Goal: Task Accomplishment & Management: Complete application form

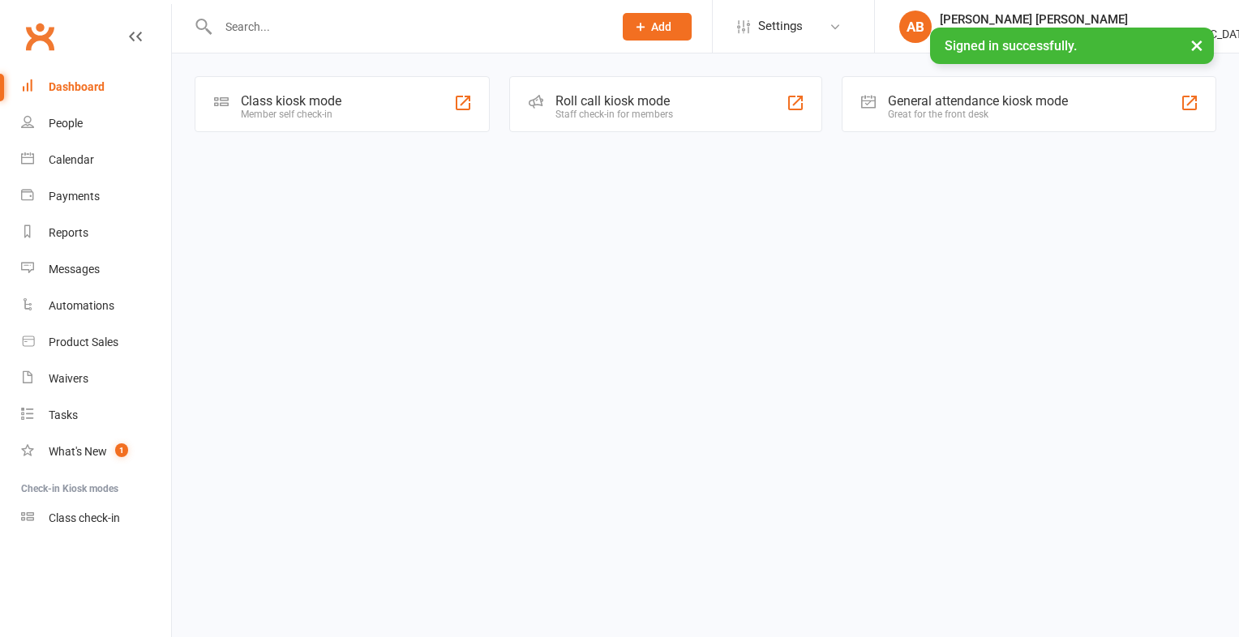
click at [323, 28] on input "text" at bounding box center [407, 26] width 388 height 23
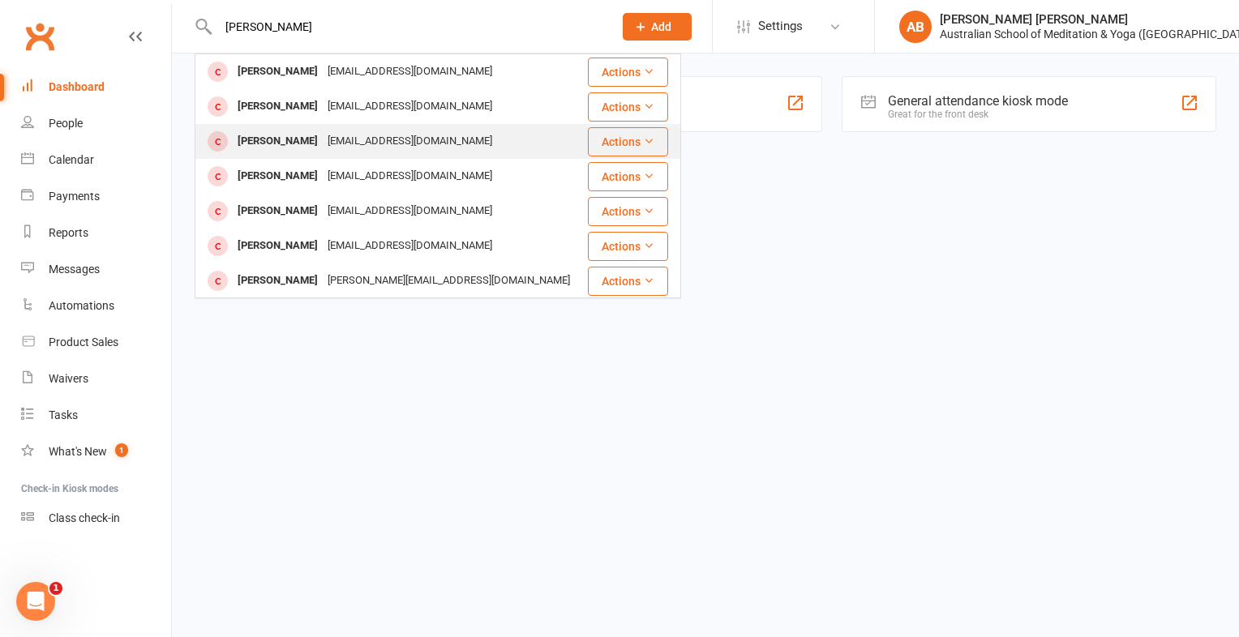
type input "[PERSON_NAME]"
click at [302, 140] on div "[PERSON_NAME]" at bounding box center [278, 142] width 90 height 24
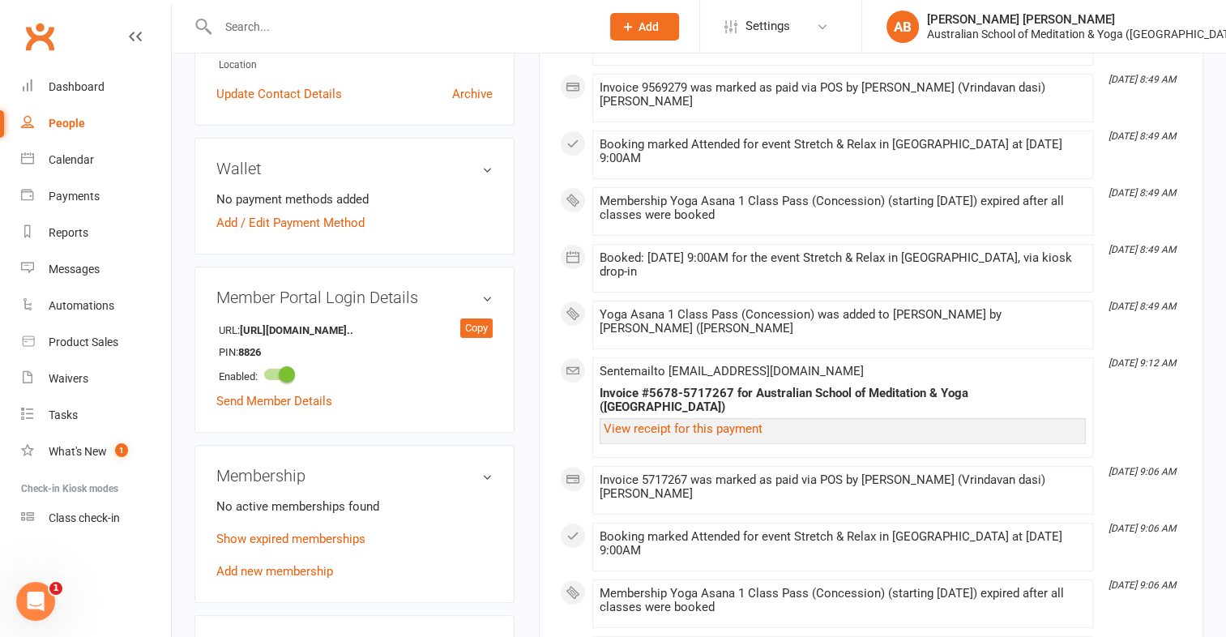
scroll to position [486, 0]
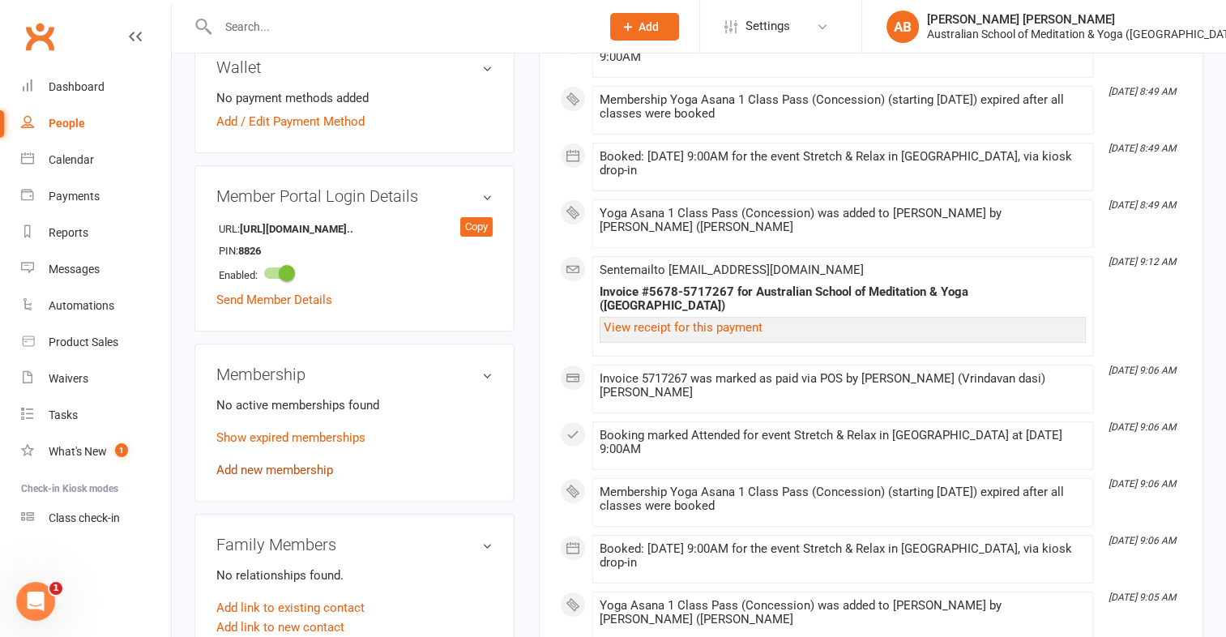
click at [310, 471] on link "Add new membership" at bounding box center [274, 470] width 117 height 15
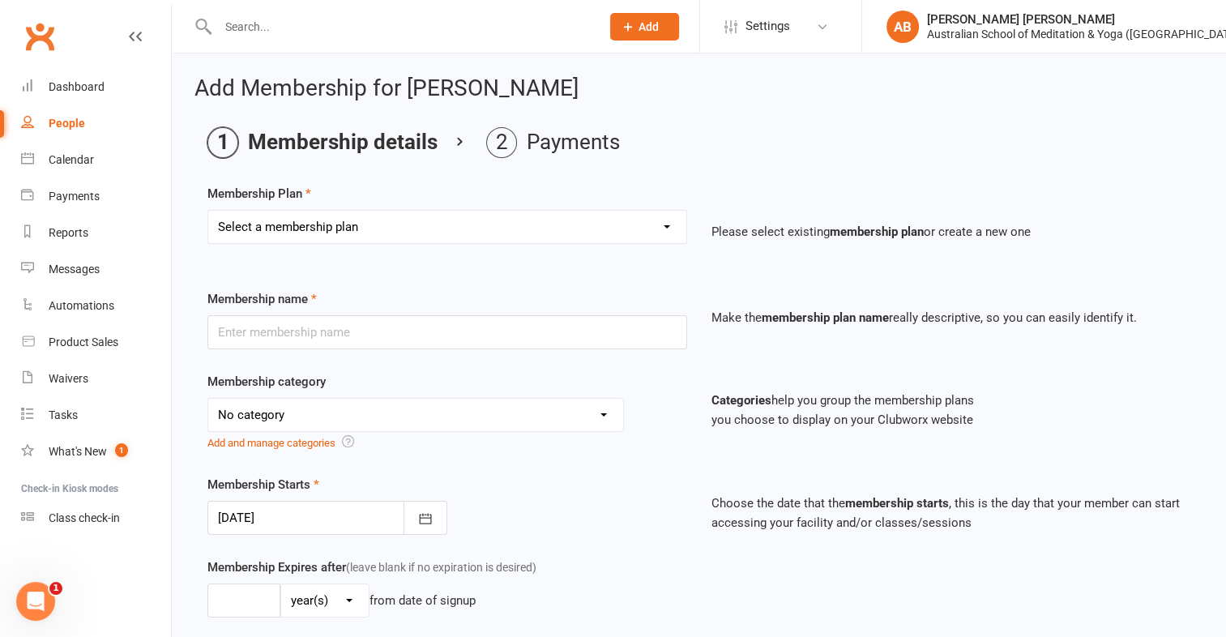
click at [670, 225] on select "Select a membership plan First Time Intro Offer (1 month Unlimited Meditation &…" at bounding box center [447, 227] width 478 height 32
select select "5"
click at [208, 211] on select "Select a membership plan First Time Intro Offer (1 month Unlimited Meditation &…" at bounding box center [447, 227] width 478 height 32
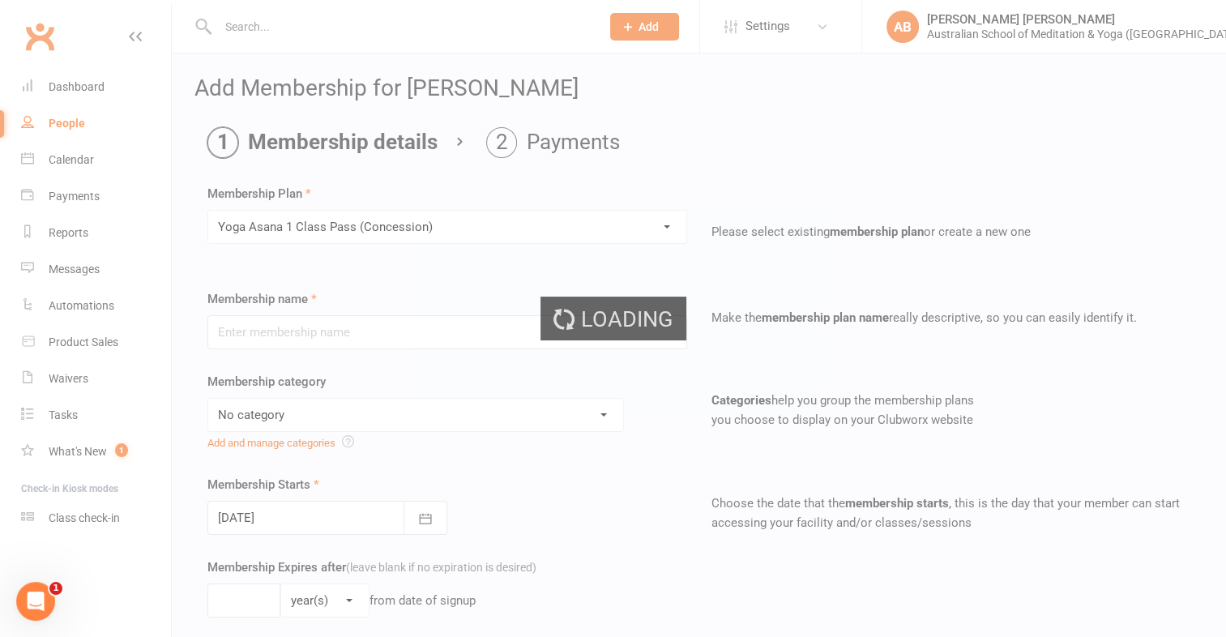
type input "Yoga Asana 1 Class Pass (Concession)"
select select "4"
type input "3"
select select "2"
type input "1"
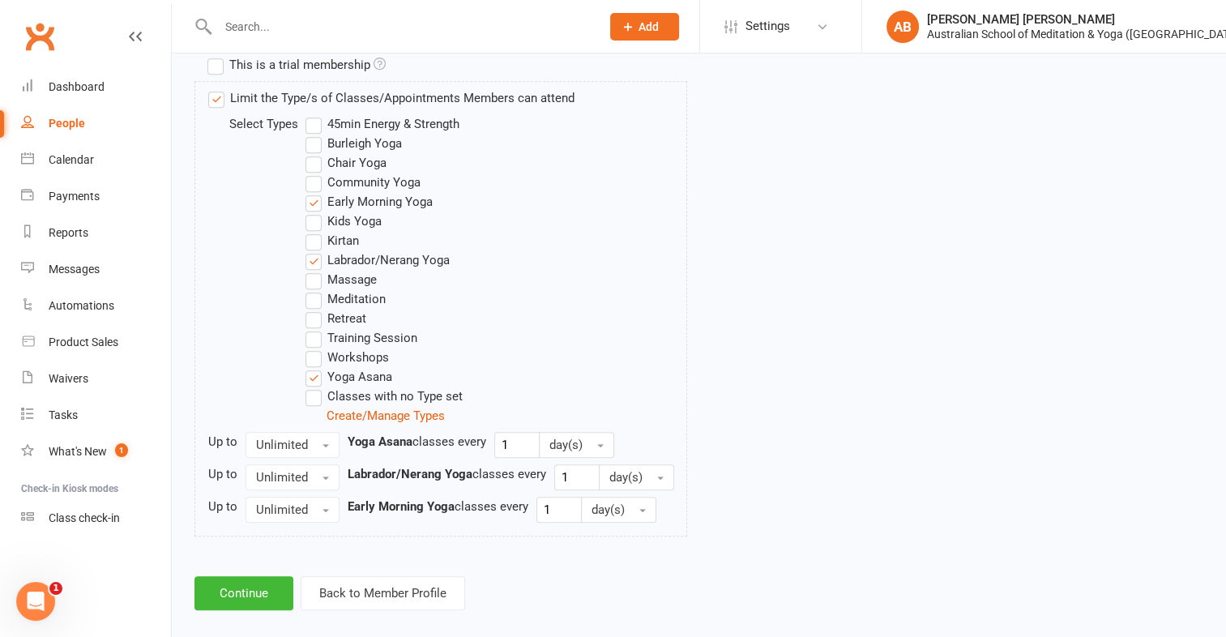
scroll to position [827, 0]
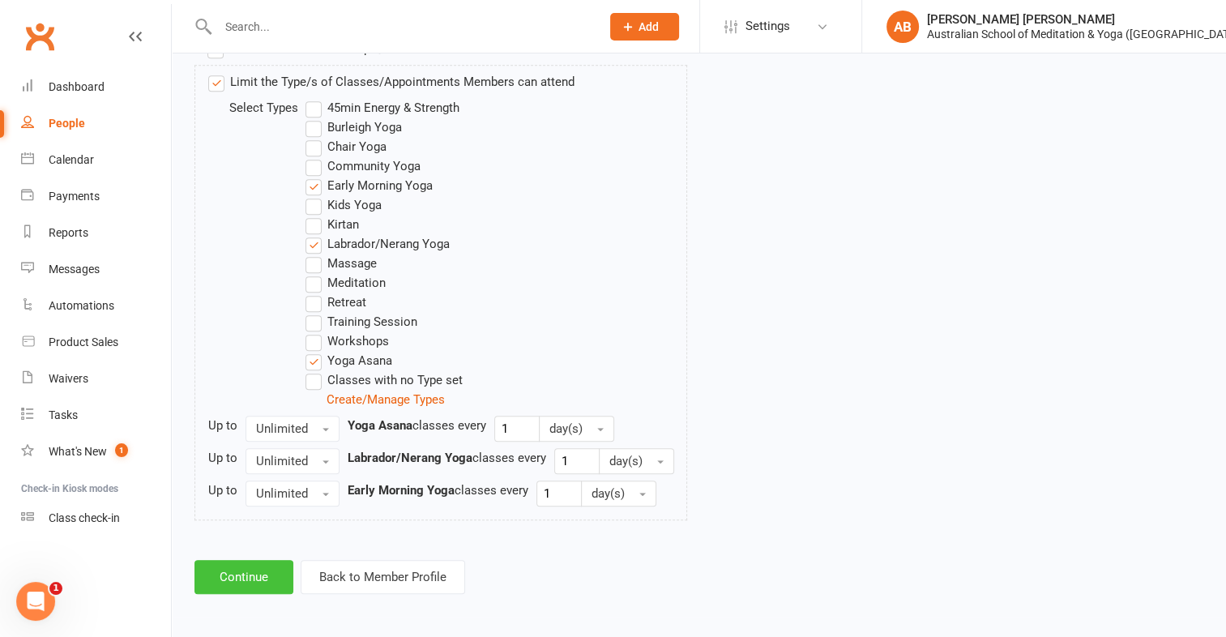
click at [224, 573] on button "Continue" at bounding box center [244, 577] width 99 height 34
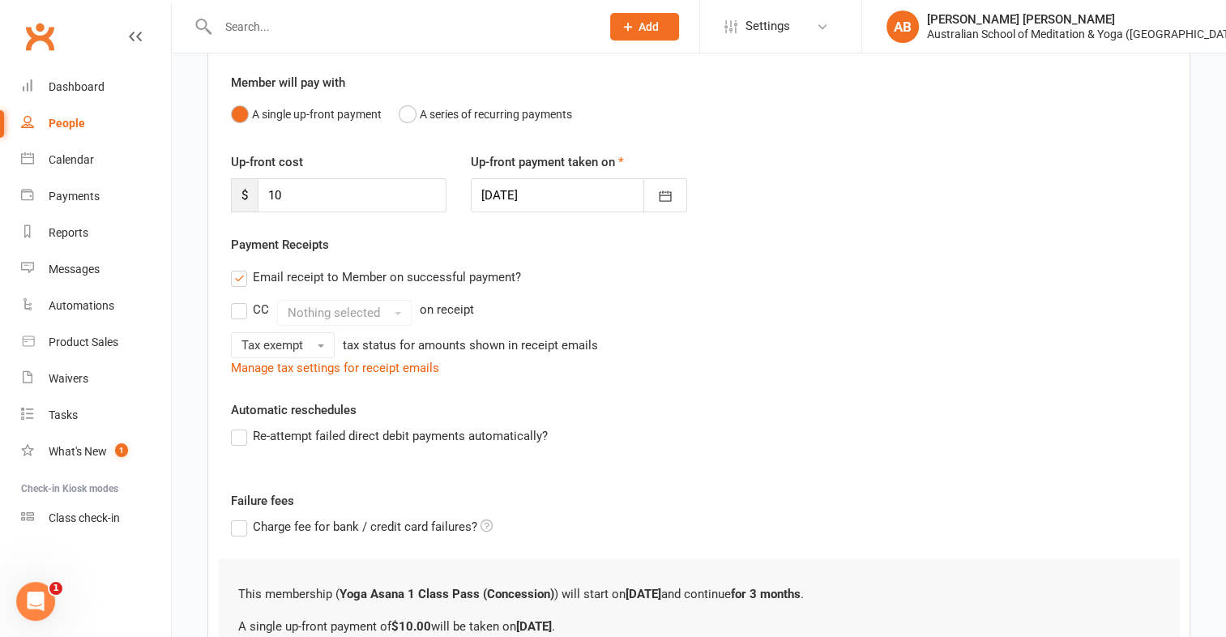
scroll to position [308, 0]
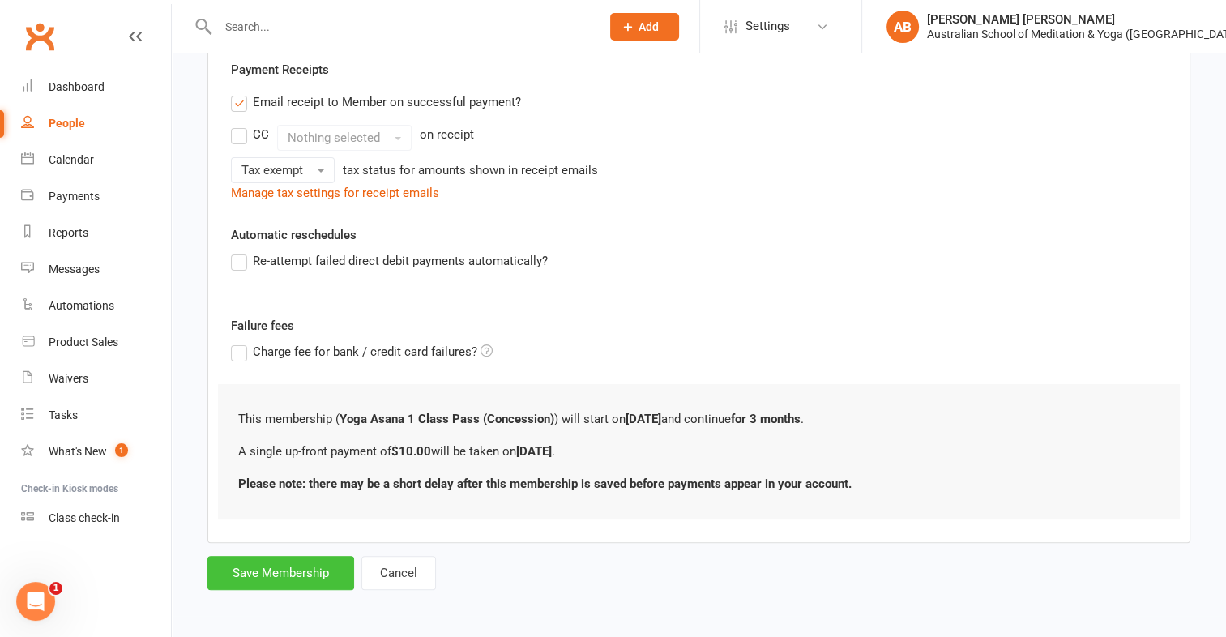
click at [228, 573] on button "Save Membership" at bounding box center [281, 573] width 147 height 34
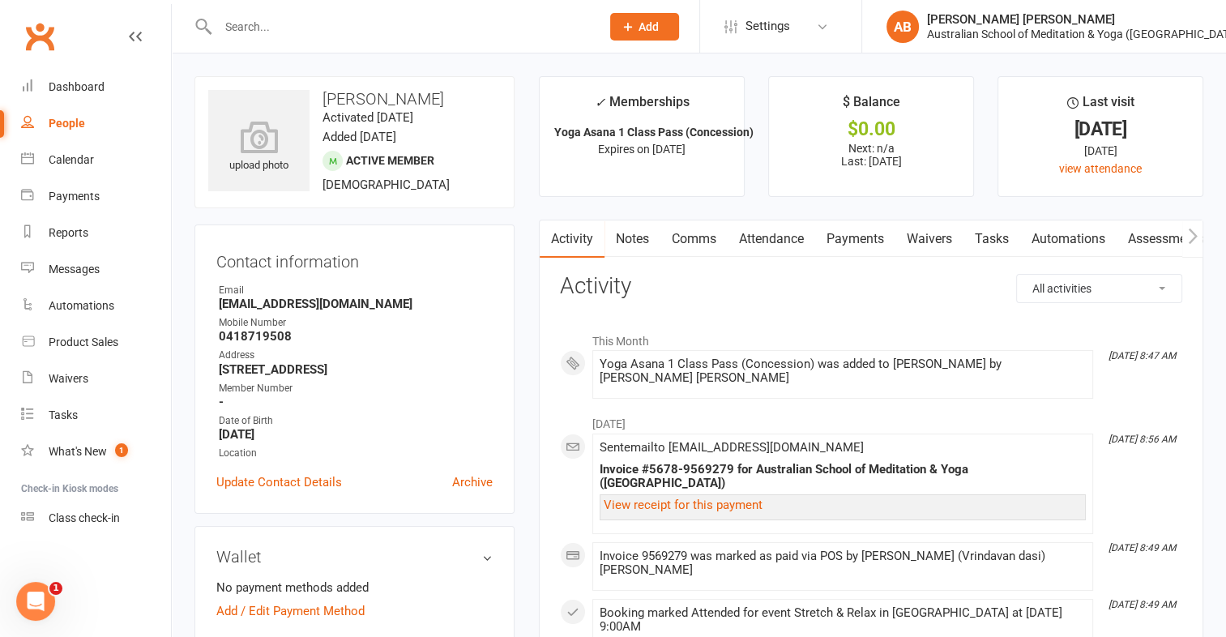
click at [856, 237] on link "Payments" at bounding box center [855, 238] width 80 height 37
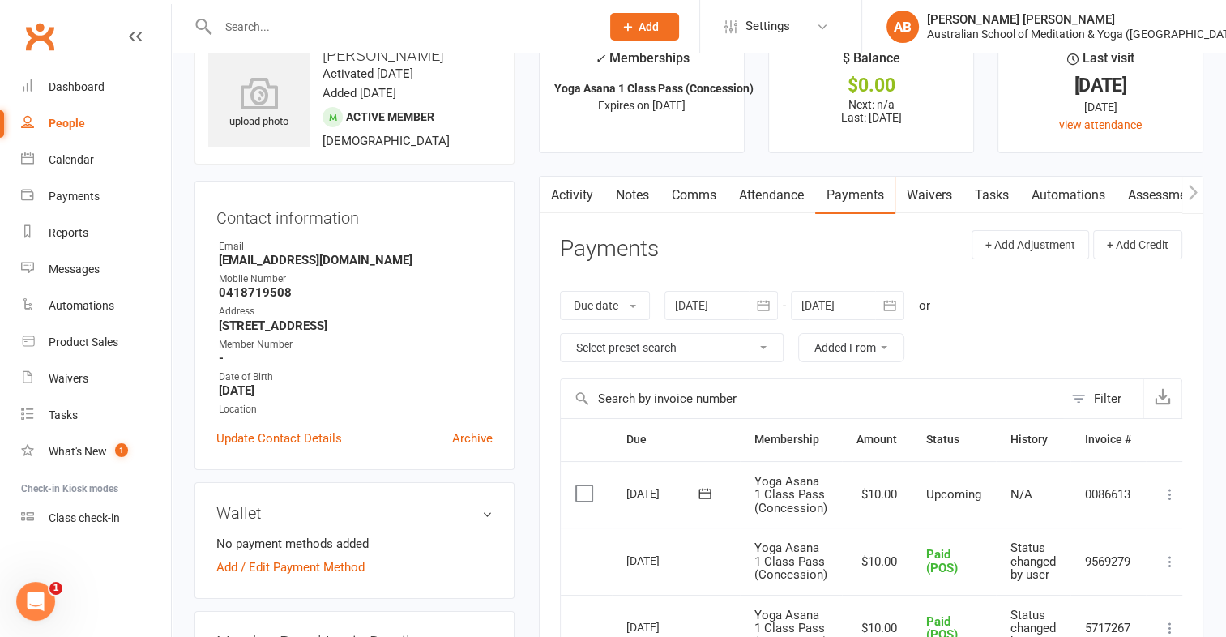
scroll to position [81, 0]
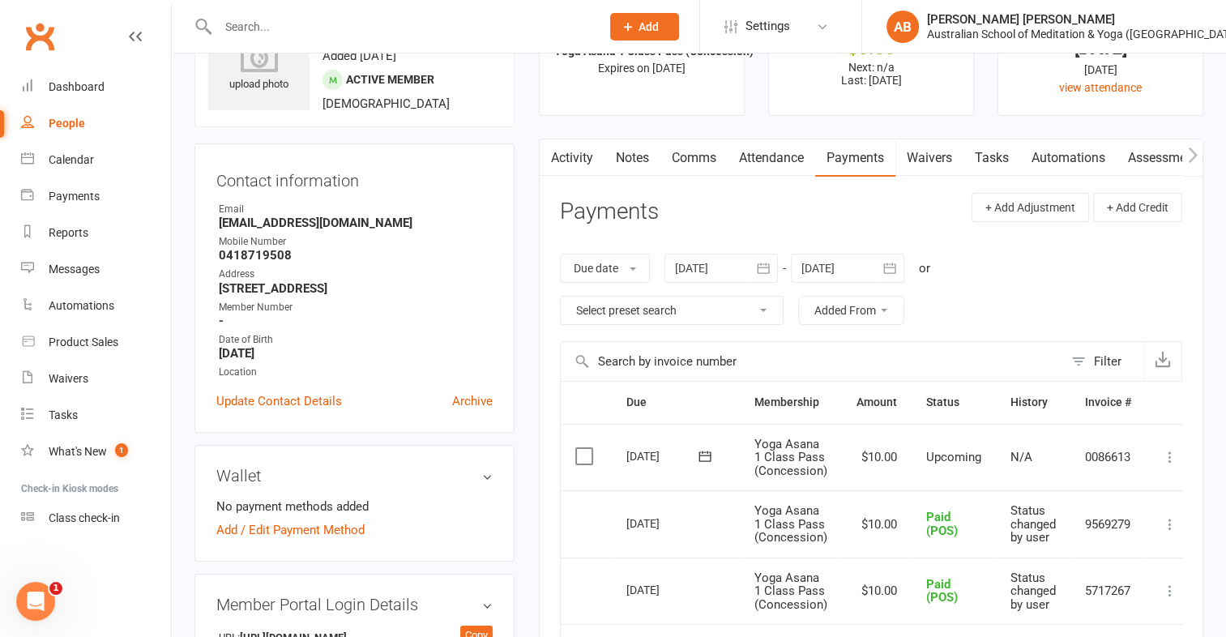
click at [1174, 454] on icon at bounding box center [1170, 457] width 16 height 16
click at [1142, 516] on link "Mark as Paid (POS)" at bounding box center [1099, 521] width 160 height 32
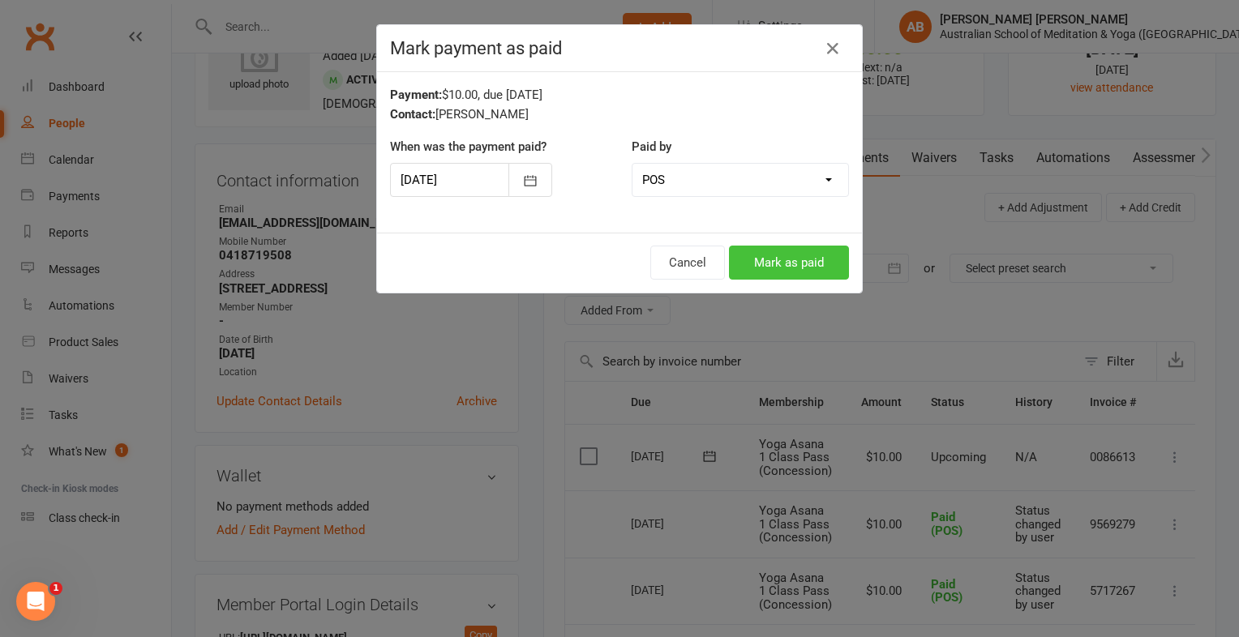
click at [761, 258] on button "Mark as paid" at bounding box center [789, 263] width 120 height 34
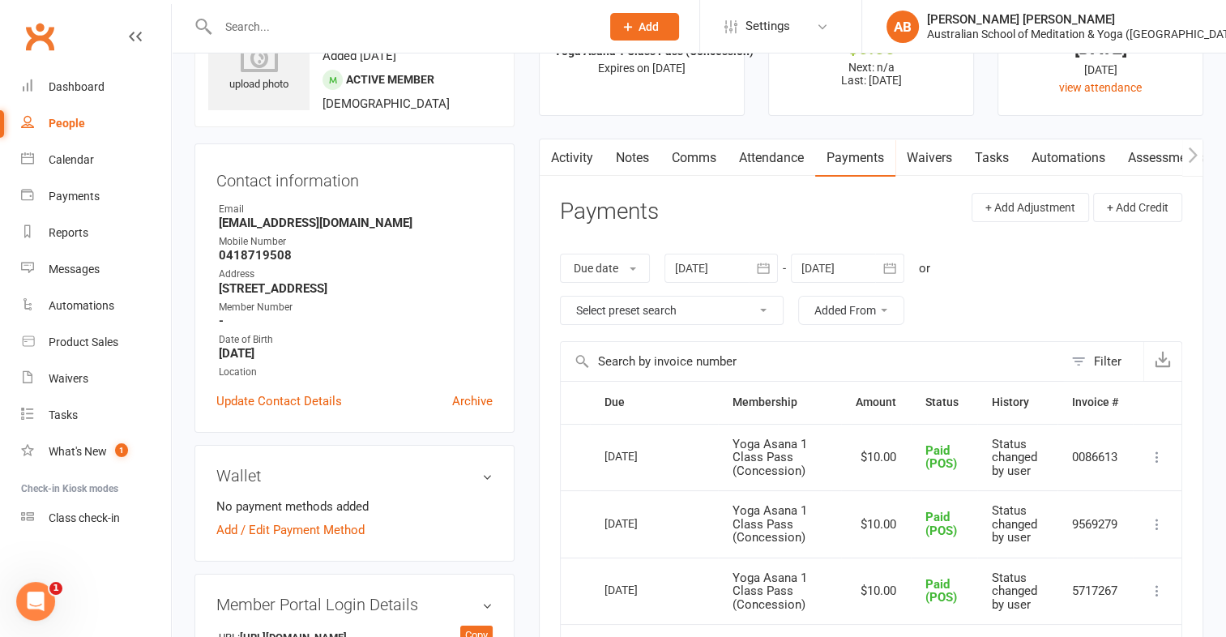
click at [234, 28] on input "text" at bounding box center [401, 26] width 376 height 23
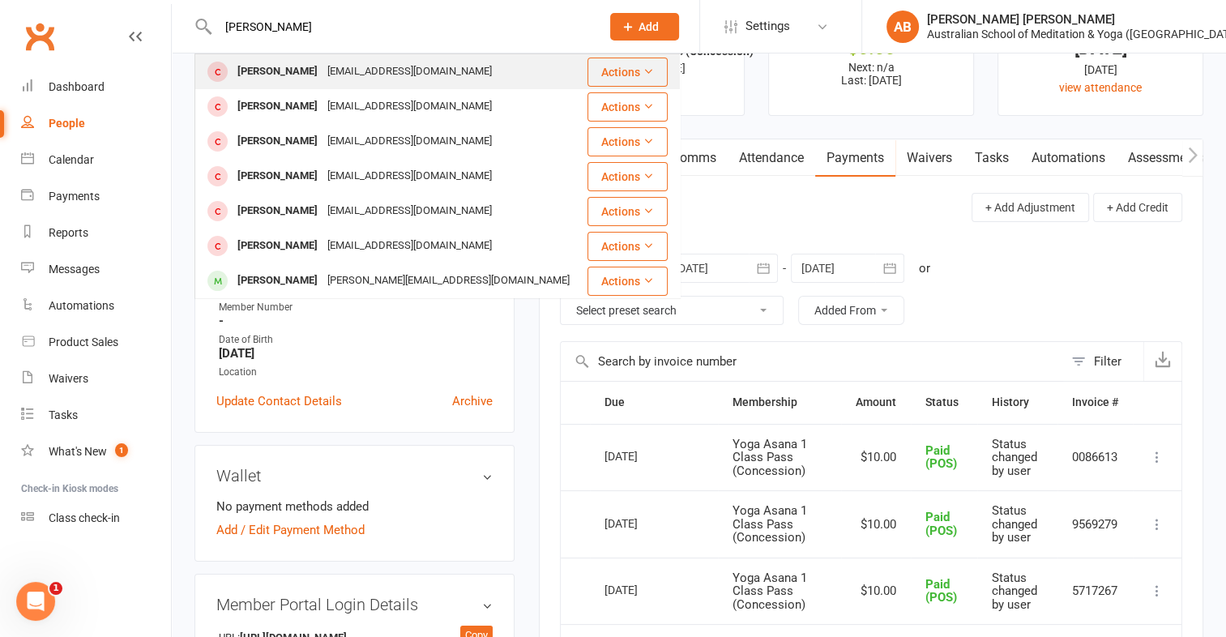
type input "[PERSON_NAME]"
click at [241, 70] on div "[PERSON_NAME]" at bounding box center [278, 72] width 90 height 24
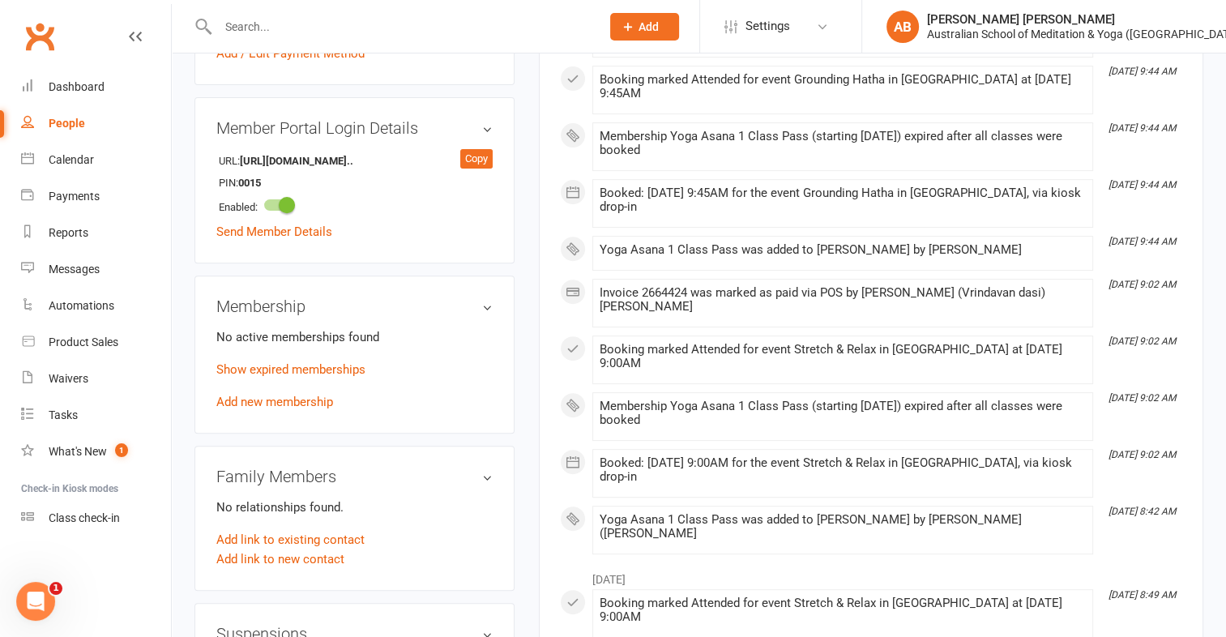
scroll to position [648, 0]
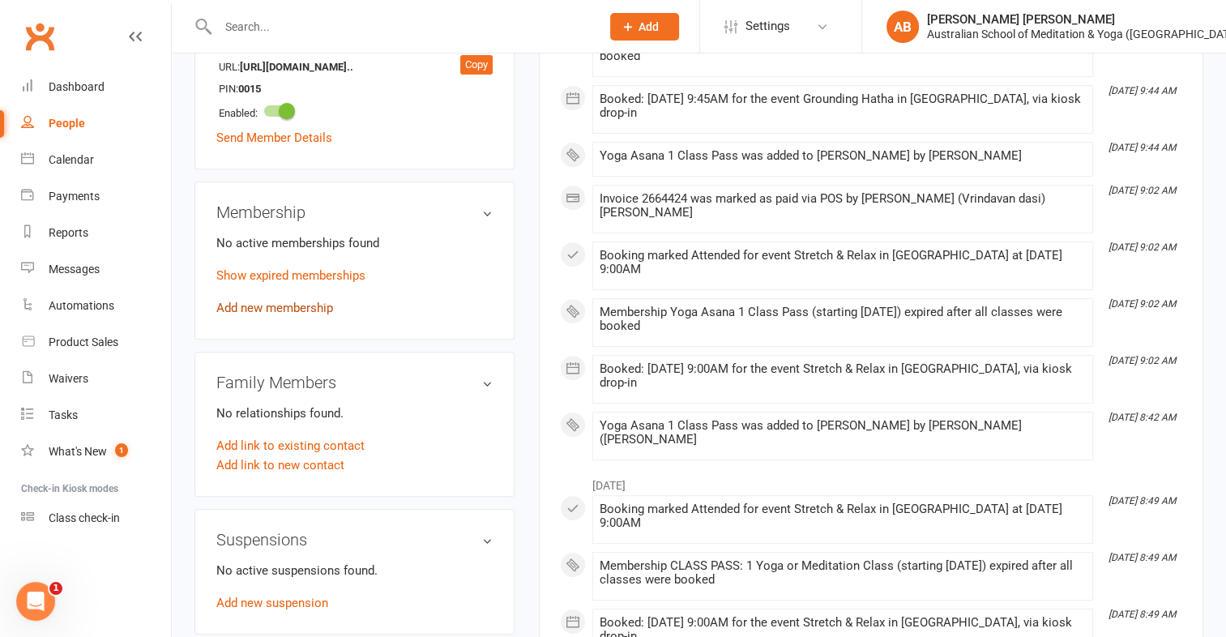
click at [279, 303] on link "Add new membership" at bounding box center [274, 308] width 117 height 15
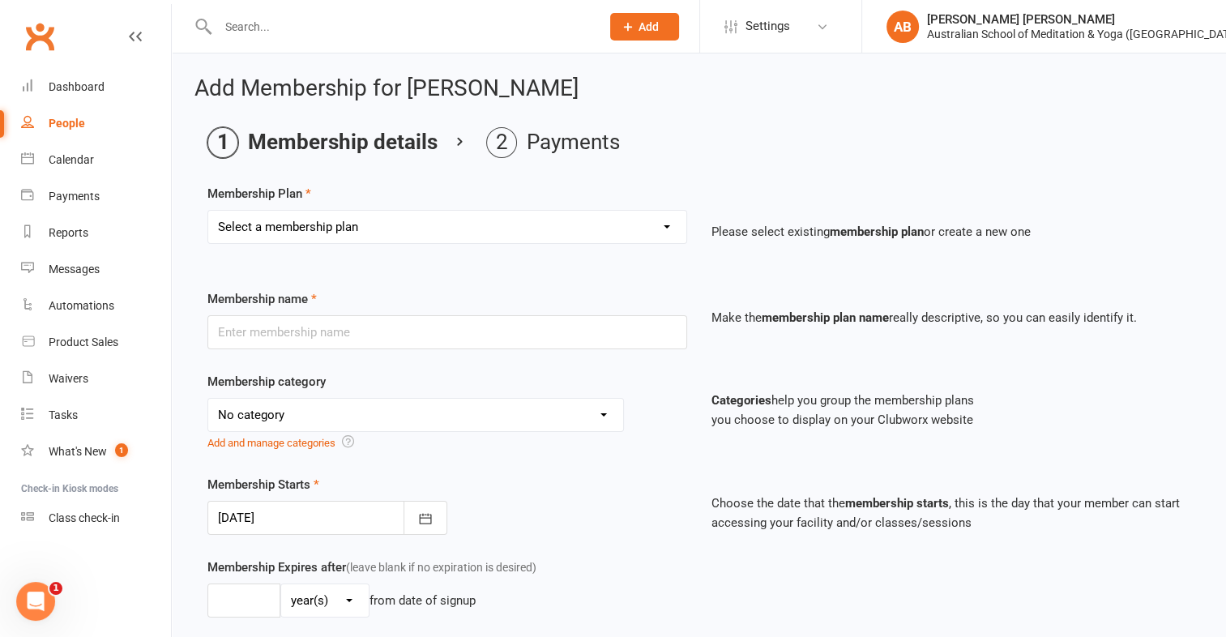
click at [665, 225] on select "Select a membership plan First Time Intro Offer (1 month Unlimited Meditation &…" at bounding box center [447, 227] width 478 height 32
select select "8"
click at [208, 211] on select "Select a membership plan First Time Intro Offer (1 month Unlimited Meditation &…" at bounding box center [447, 227] width 478 height 32
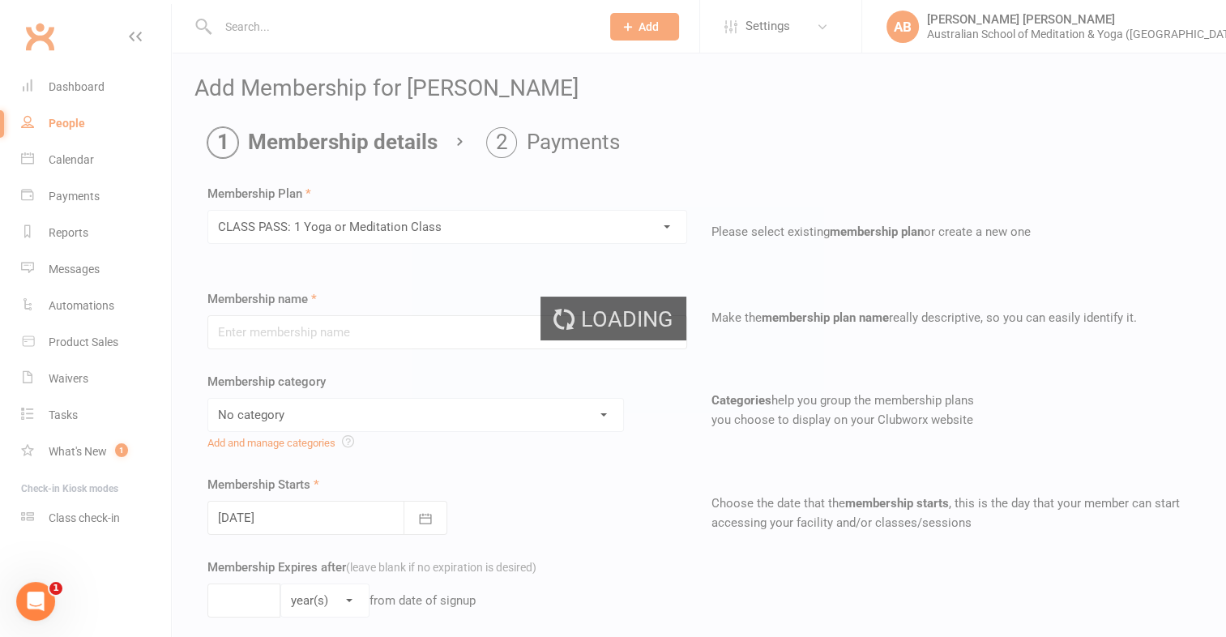
type input "CLASS PASS: 1 Yoga or Meditation Class"
select select "4"
type input "3"
select select "2"
type input "1"
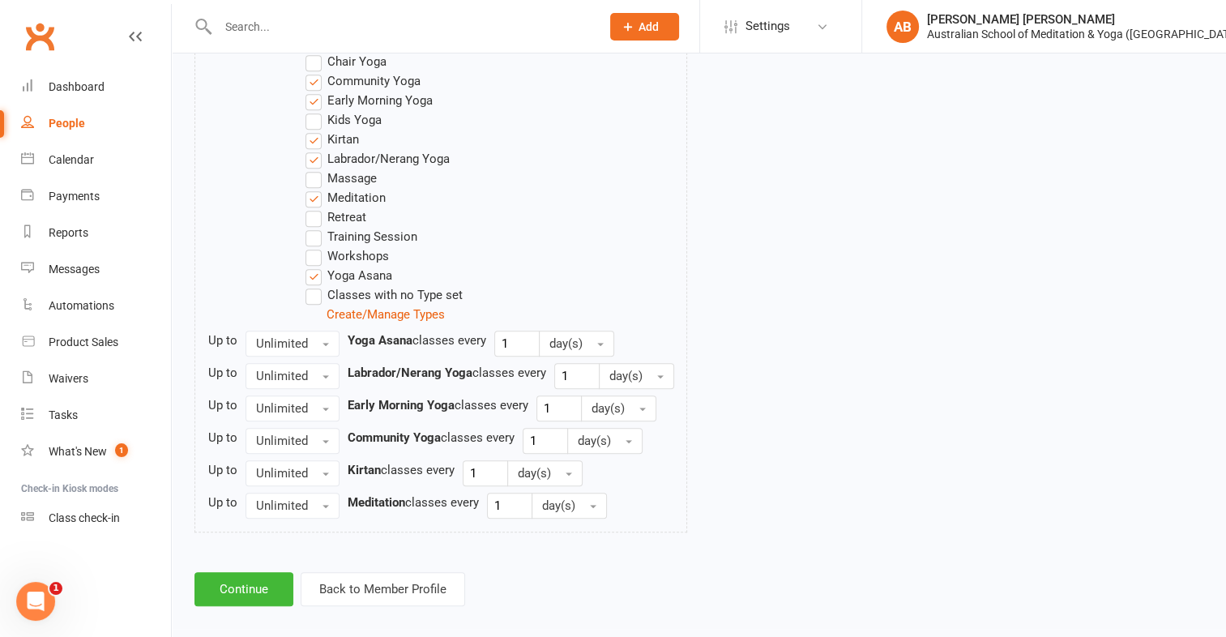
scroll to position [924, 0]
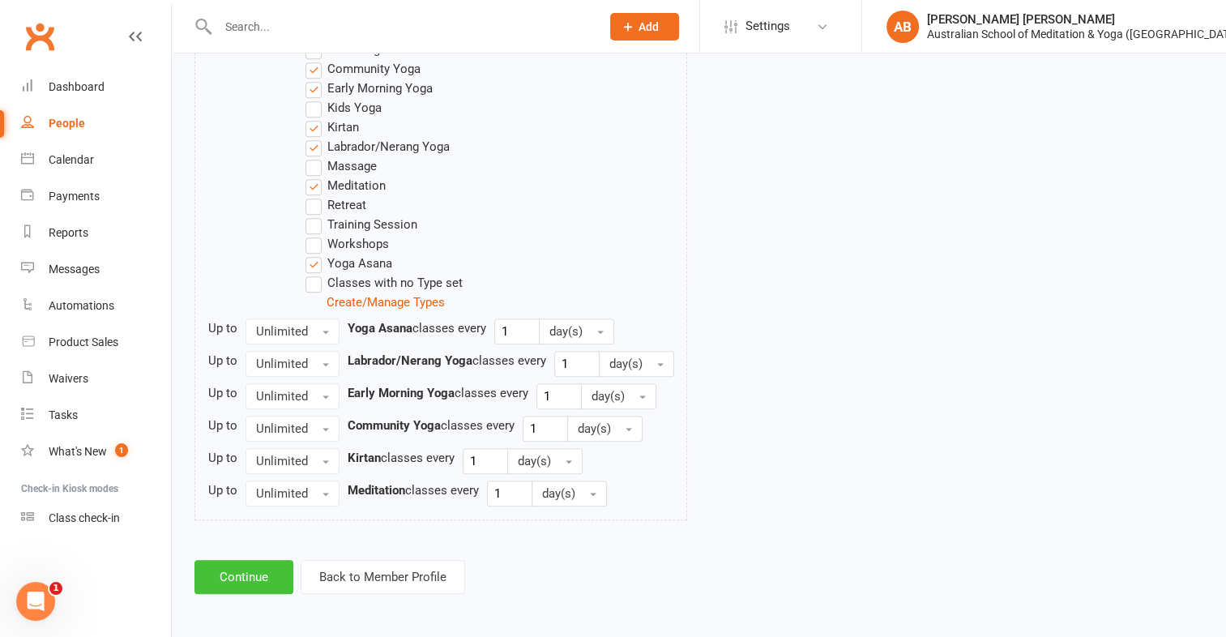
click at [253, 571] on button "Continue" at bounding box center [244, 577] width 99 height 34
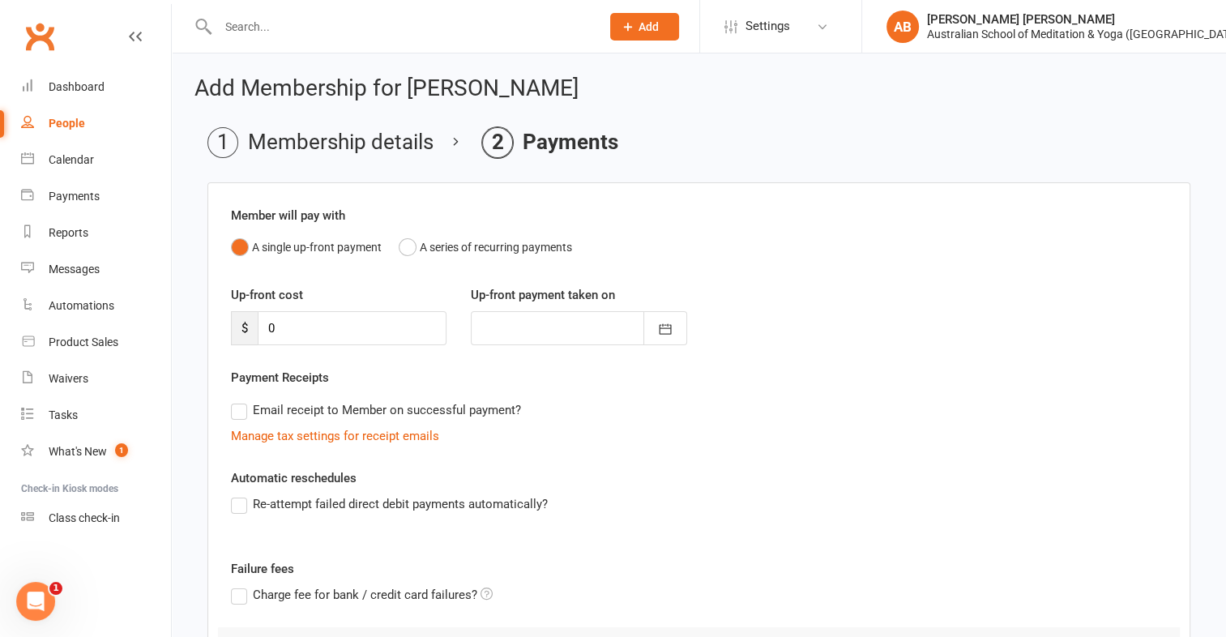
scroll to position [179, 0]
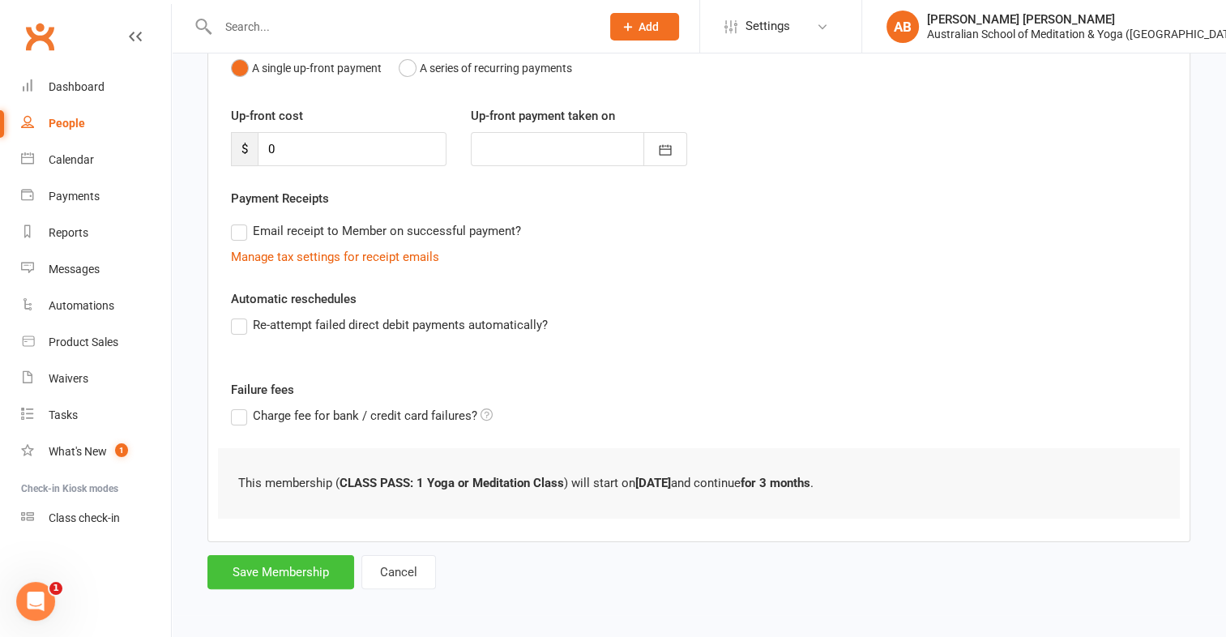
click at [253, 571] on button "Save Membership" at bounding box center [281, 572] width 147 height 34
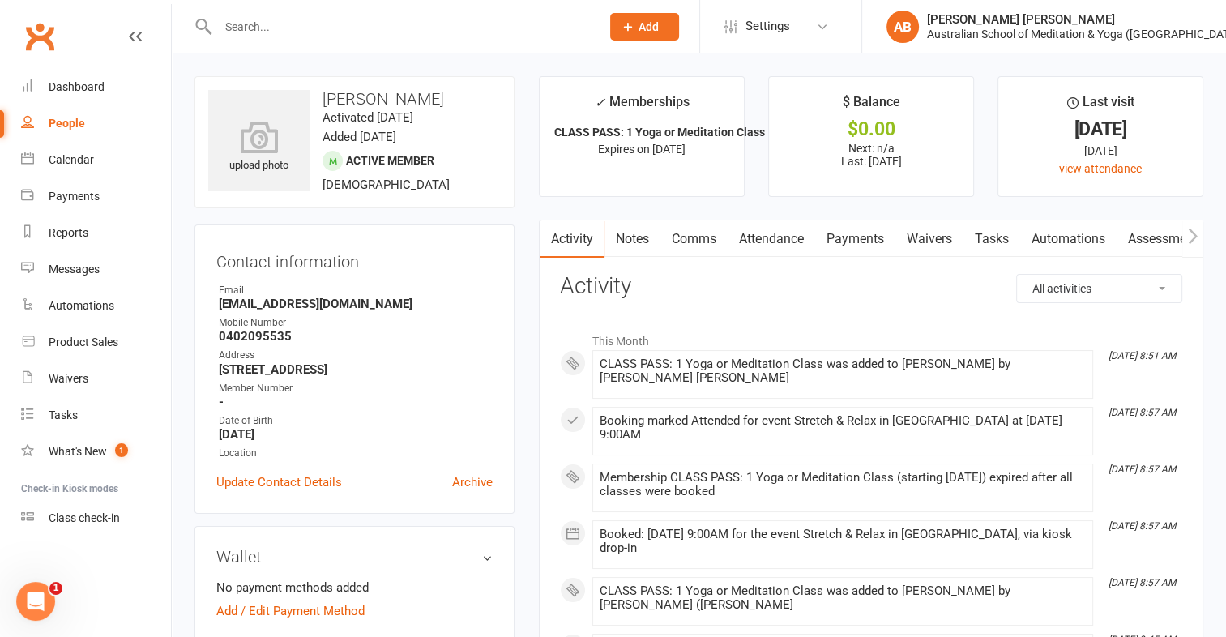
click at [222, 25] on input "text" at bounding box center [401, 26] width 376 height 23
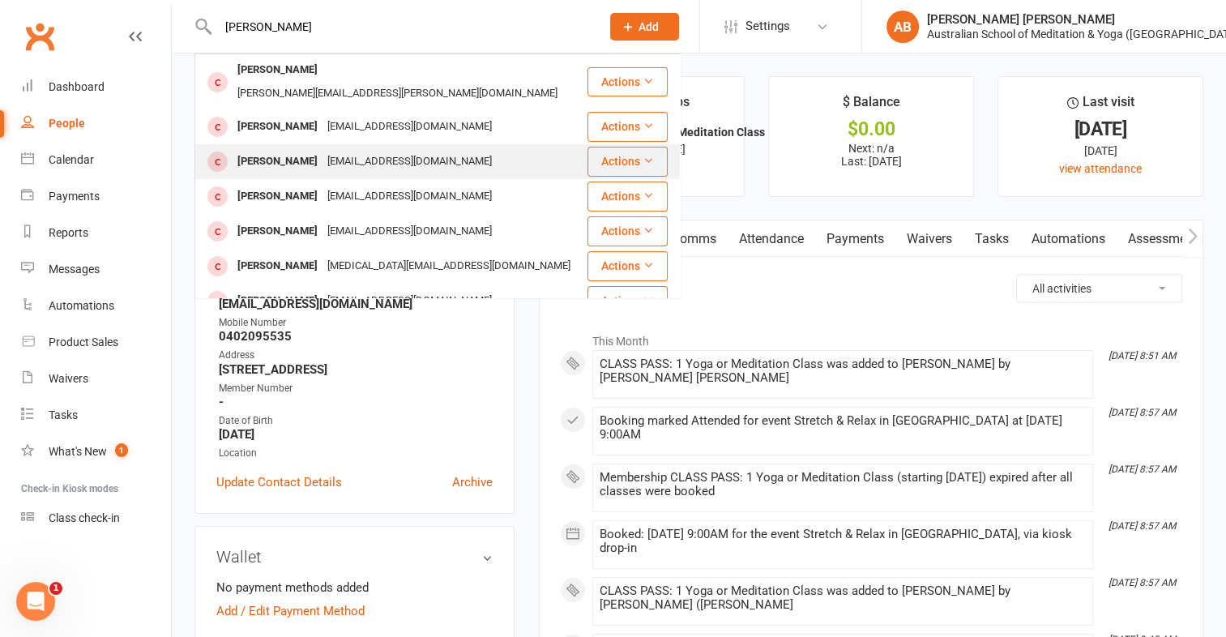
type input "[PERSON_NAME]"
click at [257, 150] on div "[PERSON_NAME]" at bounding box center [278, 162] width 90 height 24
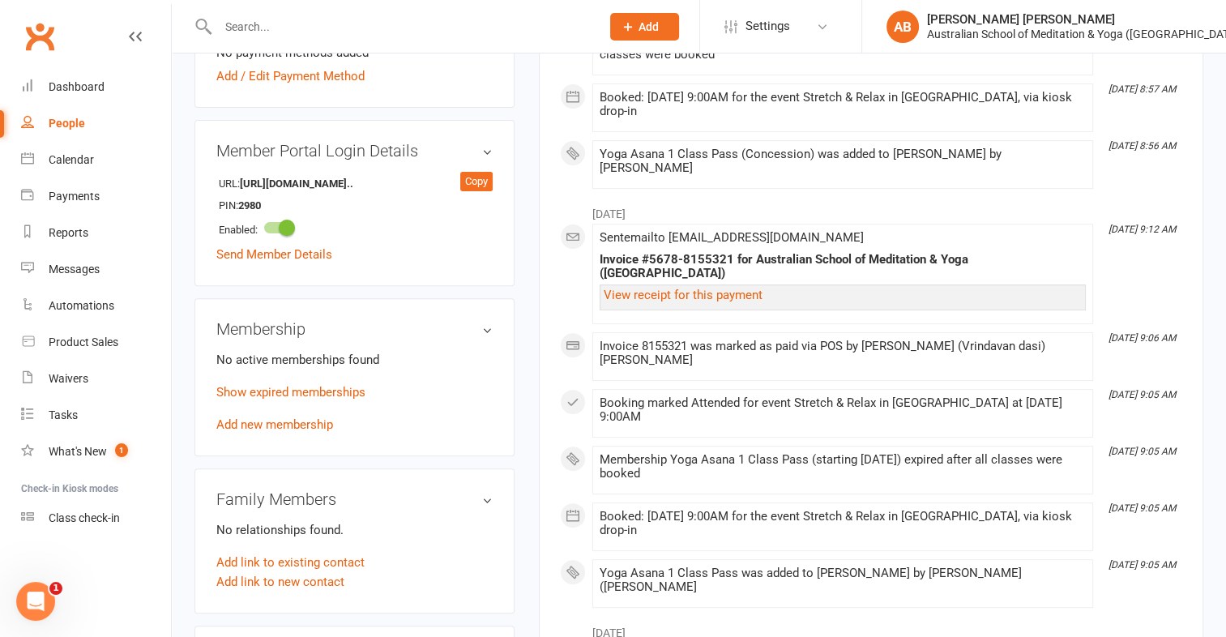
scroll to position [567, 0]
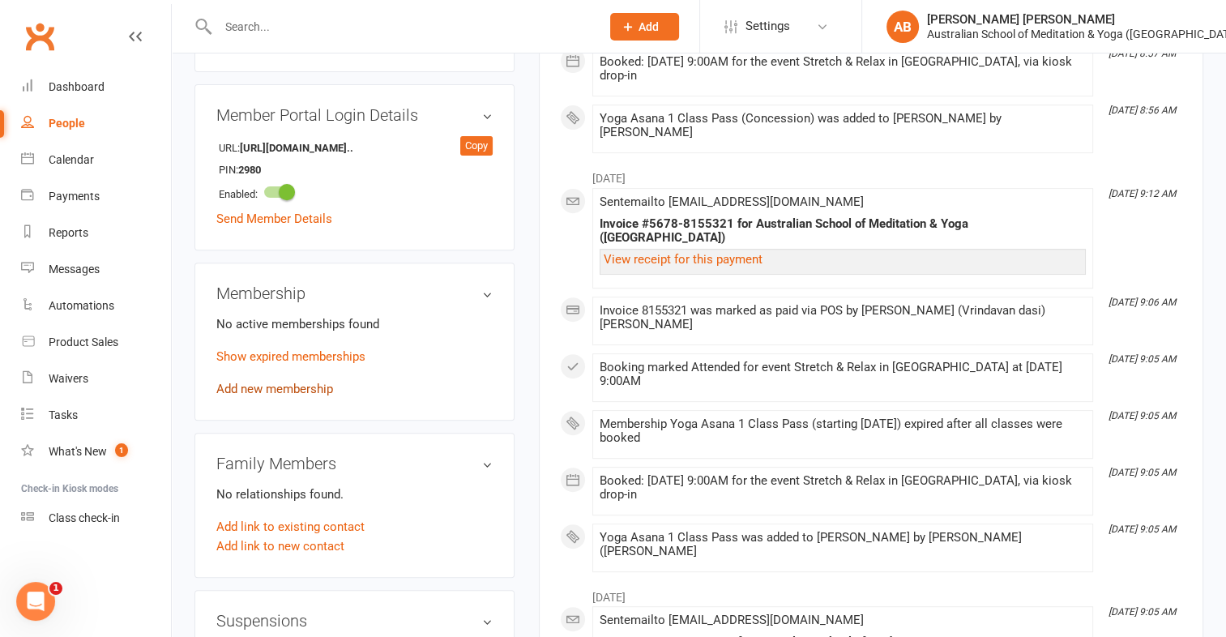
click at [327, 392] on link "Add new membership" at bounding box center [274, 389] width 117 height 15
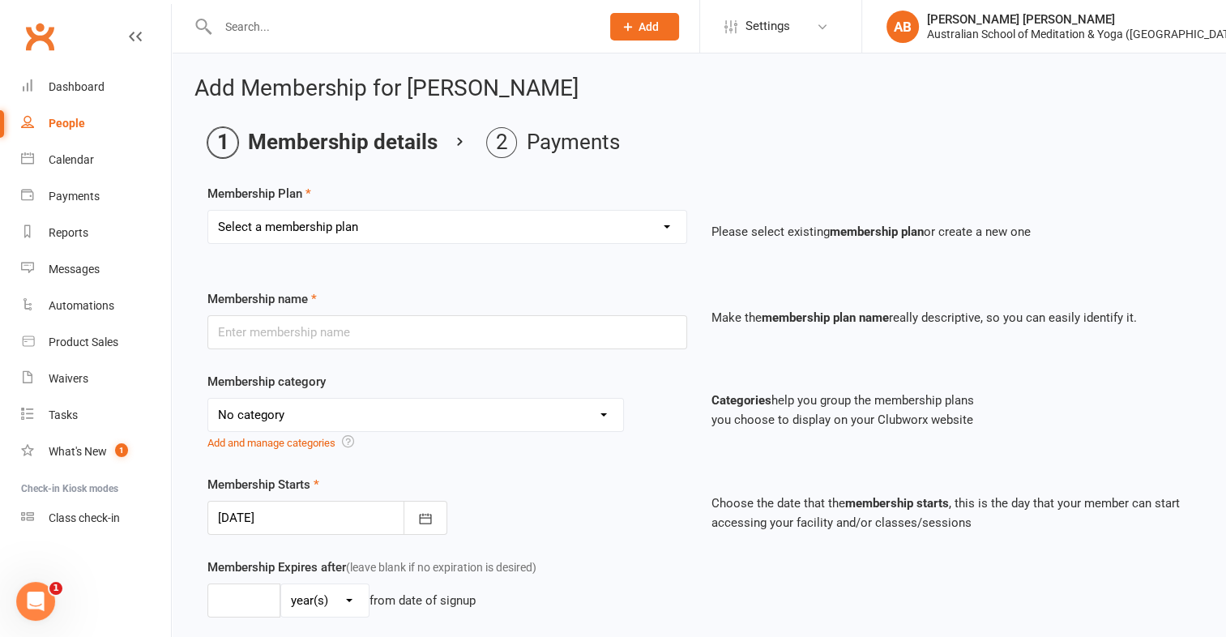
click at [667, 224] on select "Select a membership plan First Time Intro Offer (1 month Unlimited Meditation &…" at bounding box center [447, 227] width 478 height 32
select select "4"
click at [208, 211] on select "Select a membership plan First Time Intro Offer (1 month Unlimited Meditation &…" at bounding box center [447, 227] width 478 height 32
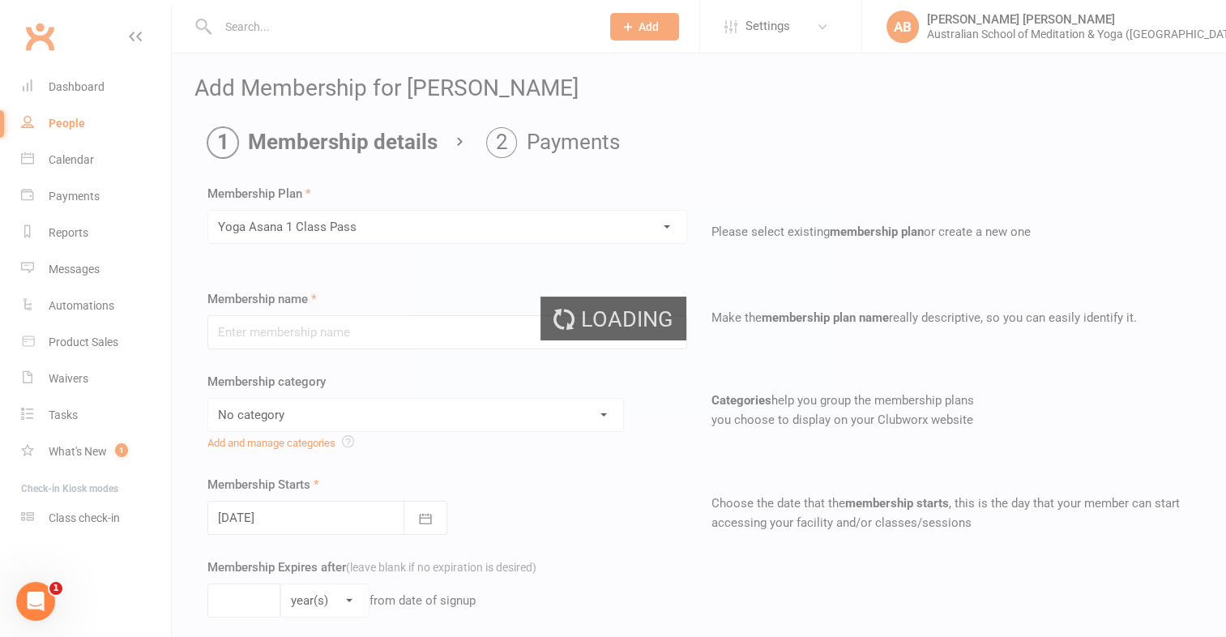
type input "Yoga Asana 1 Class Pass"
select select "4"
type input "3"
select select "2"
type input "1"
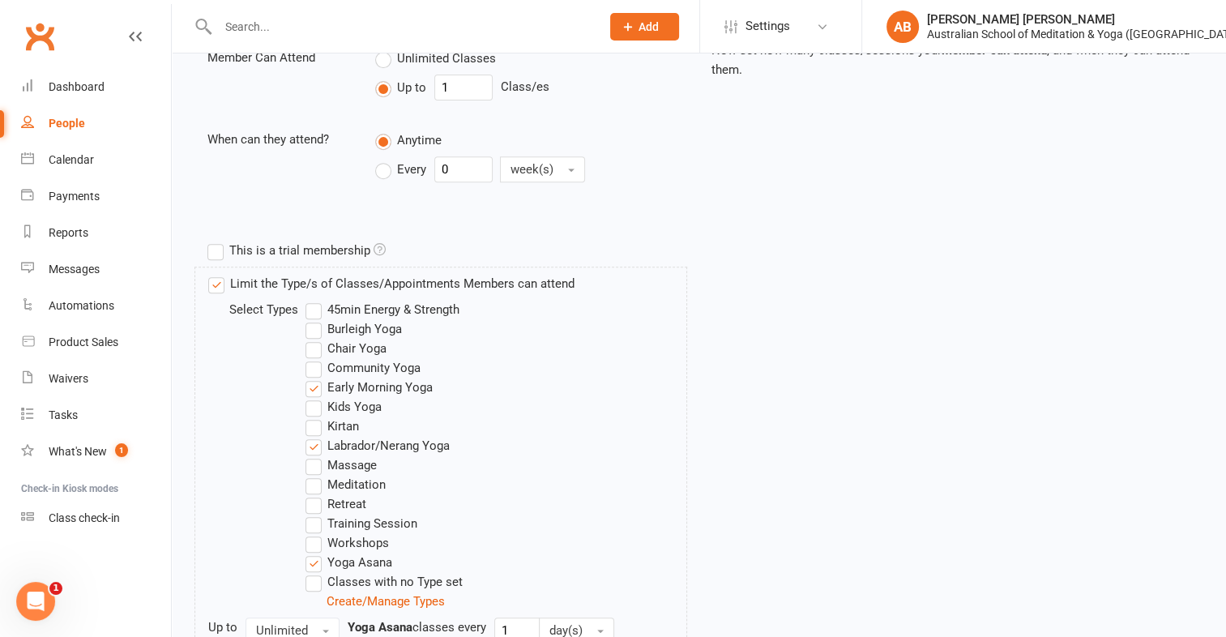
scroll to position [827, 0]
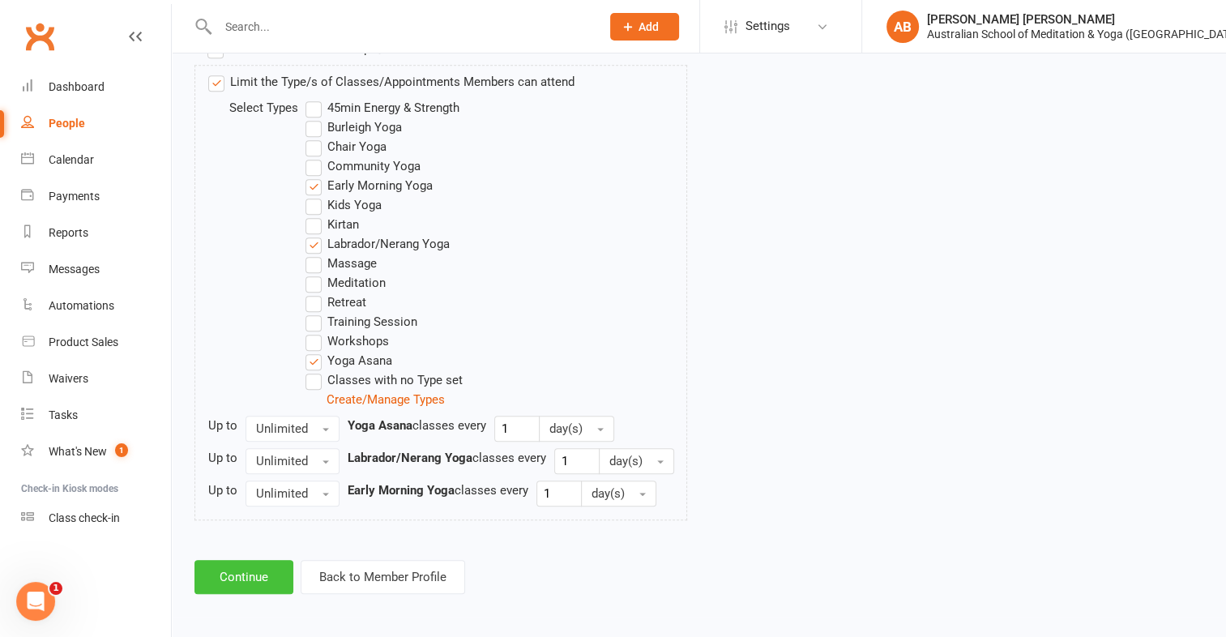
click at [236, 566] on button "Continue" at bounding box center [244, 577] width 99 height 34
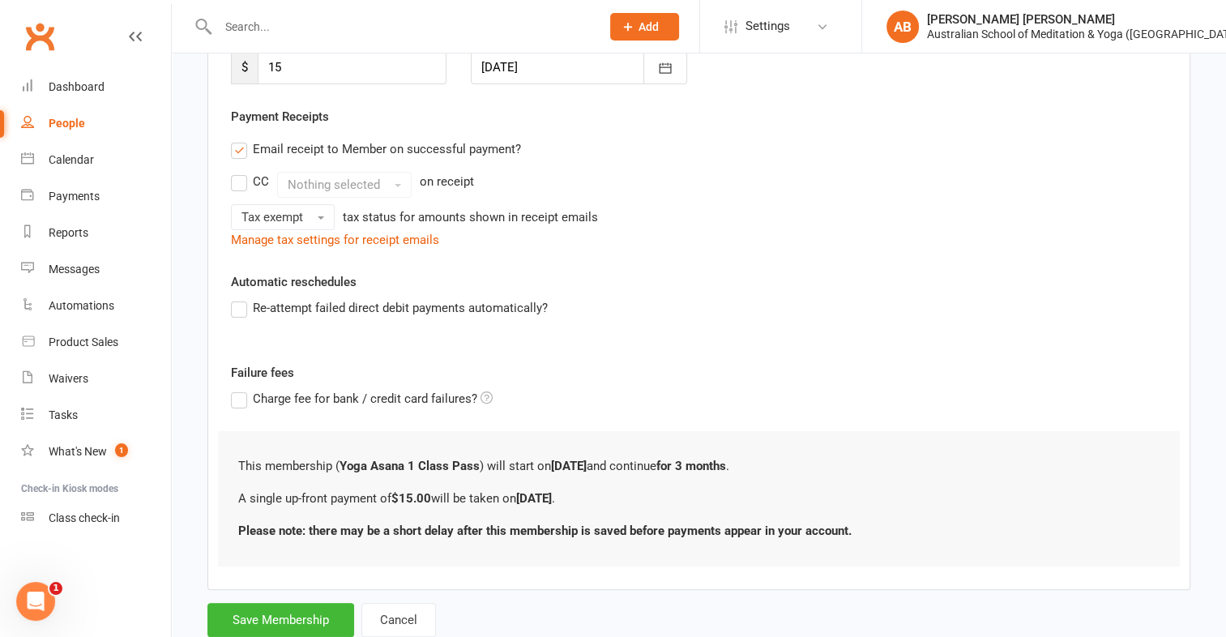
scroll to position [308, 0]
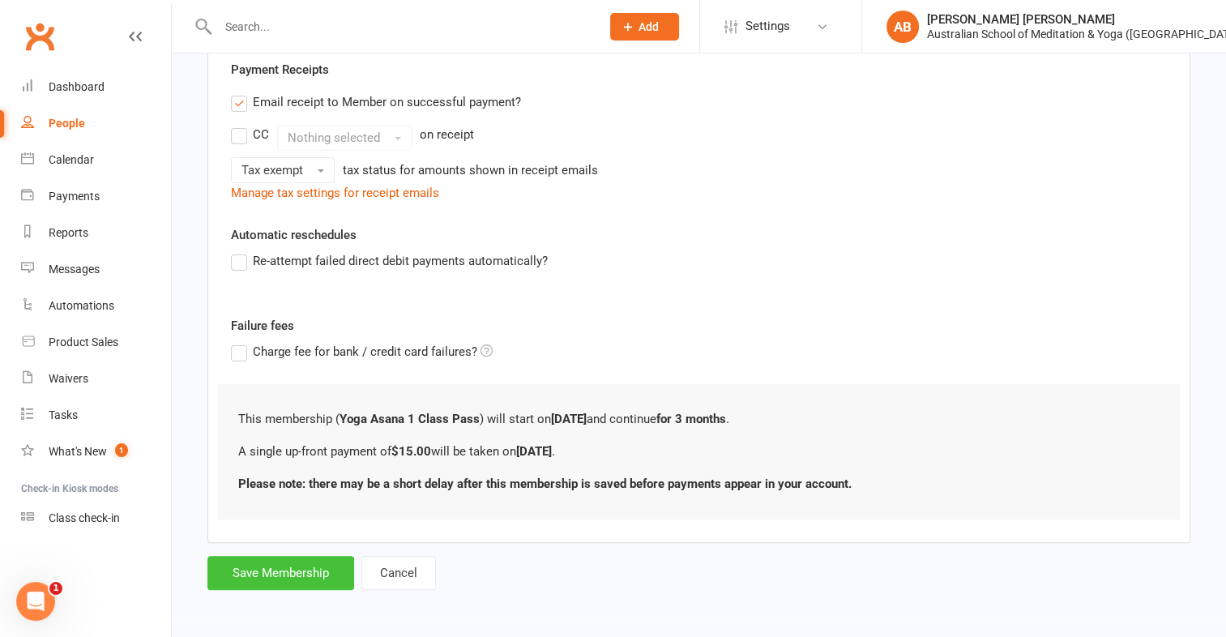
click at [239, 561] on button "Save Membership" at bounding box center [281, 573] width 147 height 34
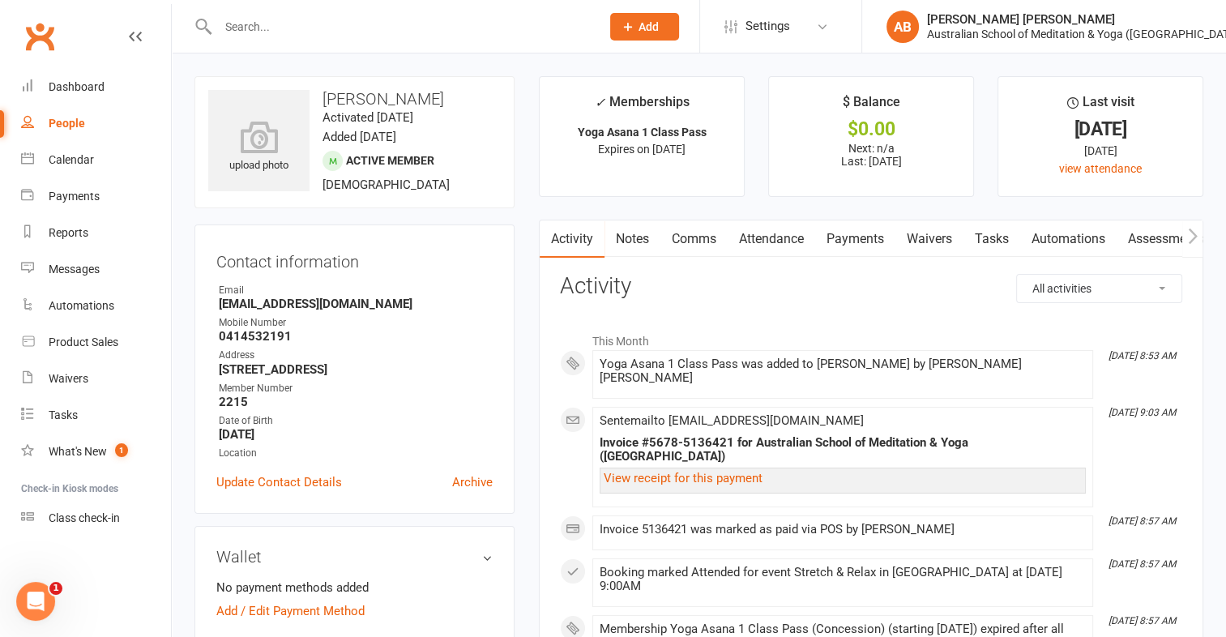
click at [853, 237] on link "Payments" at bounding box center [855, 238] width 80 height 37
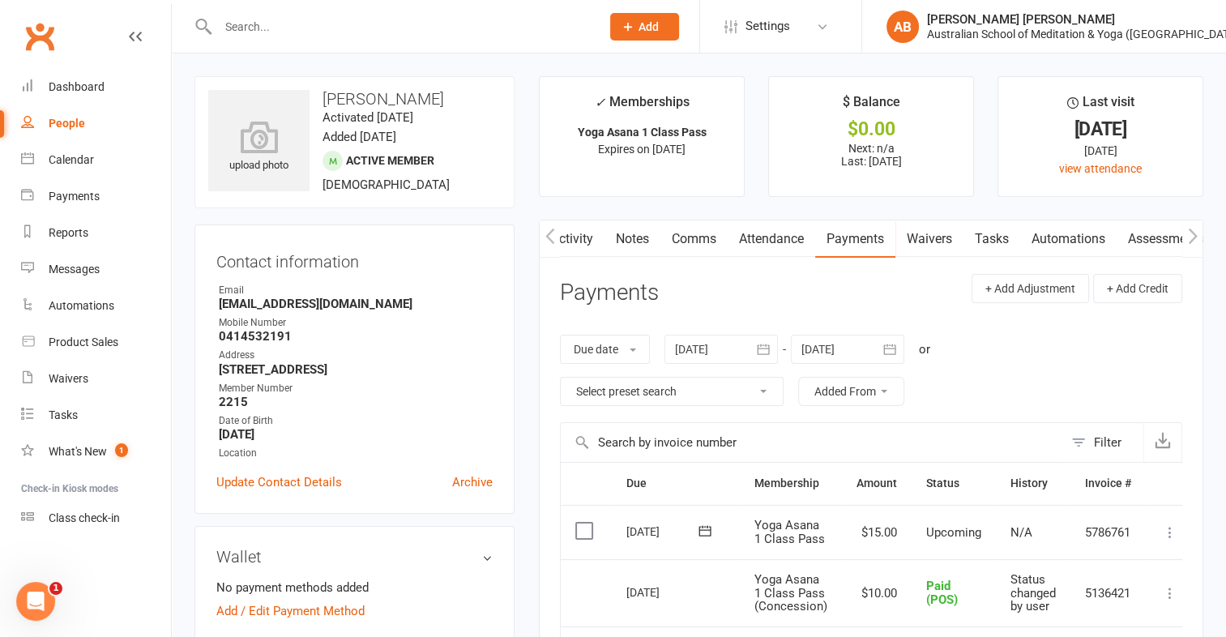
click at [1168, 529] on icon at bounding box center [1170, 532] width 16 height 16
click at [1135, 594] on link "Mark as Paid (POS)" at bounding box center [1099, 596] width 160 height 32
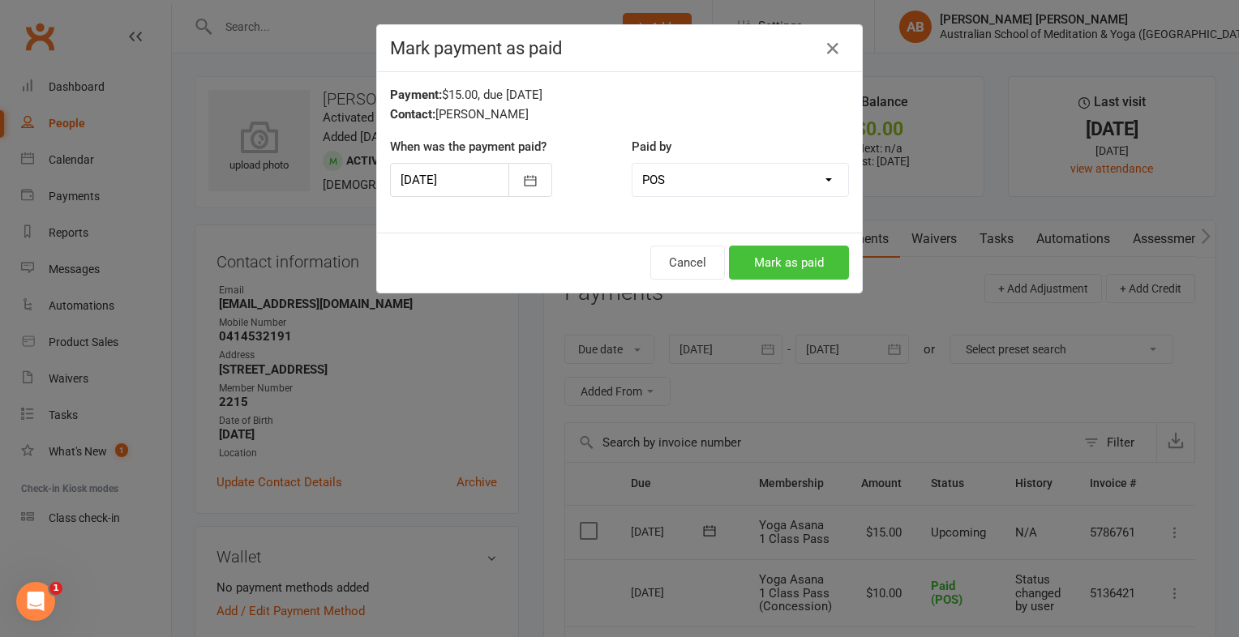
click at [792, 262] on button "Mark as paid" at bounding box center [789, 263] width 120 height 34
